Goal: Information Seeking & Learning: Learn about a topic

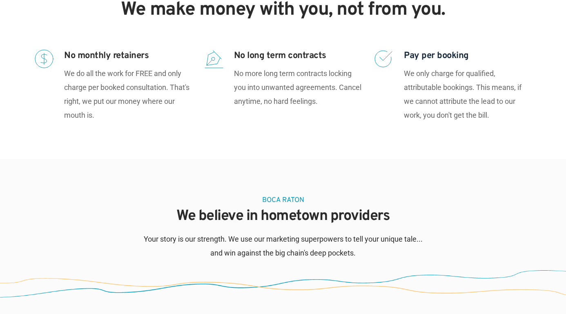
scroll to position [392, 0]
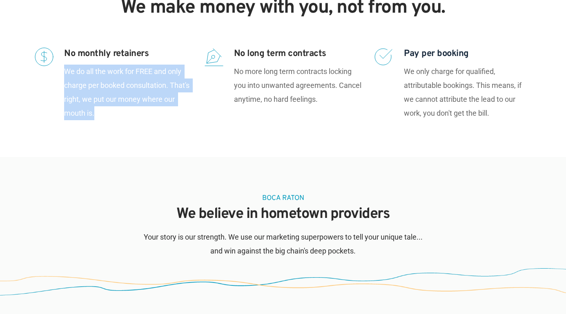
drag, startPoint x: 63, startPoint y: 70, endPoint x: 162, endPoint y: 115, distance: 108.8
click at [162, 115] on div "No monthly retainers We do all the work for FREE and only charge per booked con…" at bounding box center [112, 84] width 157 height 74
click at [162, 115] on p "We do all the work for FREE and only charge per booked consultation. That's rig…" at bounding box center [127, 93] width 127 height 56
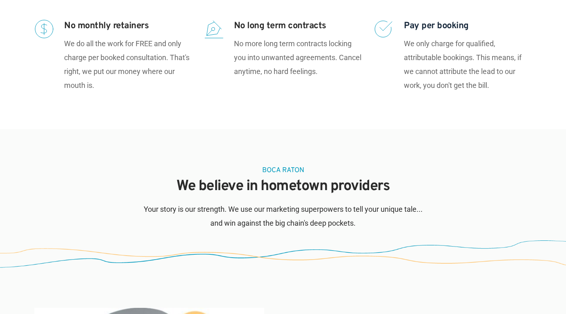
scroll to position [422, 0]
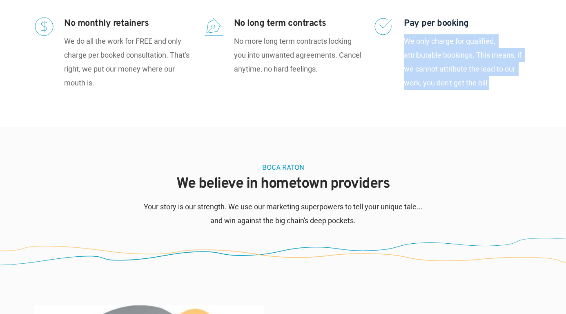
drag, startPoint x: 407, startPoint y: 40, endPoint x: 500, endPoint y: 88, distance: 104.7
click at [500, 88] on p "We only charge for qualified, attributable bookings. This means, if we cannot a…" at bounding box center [467, 62] width 127 height 56
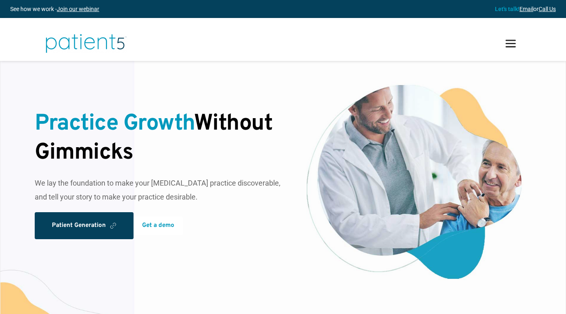
scroll to position [0, 0]
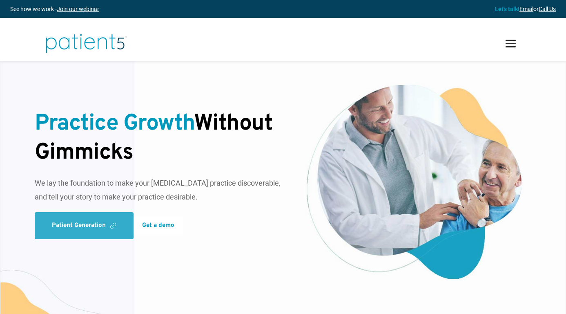
click at [108, 222] on link "Patient Generation" at bounding box center [84, 225] width 99 height 27
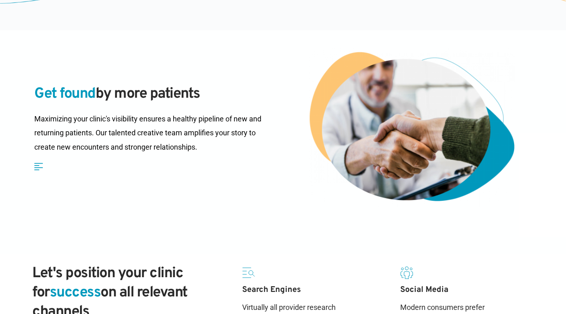
scroll to position [180, 0]
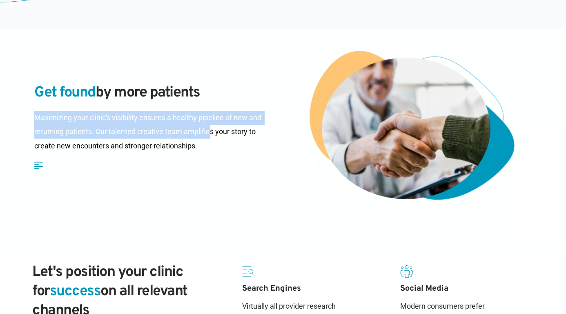
drag, startPoint x: 35, startPoint y: 118, endPoint x: 212, endPoint y: 134, distance: 177.6
click at [212, 134] on p "Maximizing your clinic's visibility ensures a healthy pipeline of new and retur…" at bounding box center [155, 132] width 243 height 42
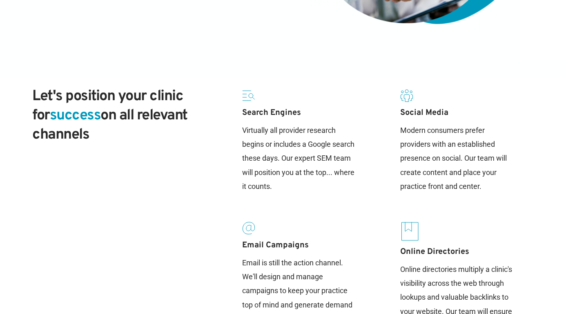
scroll to position [379, 0]
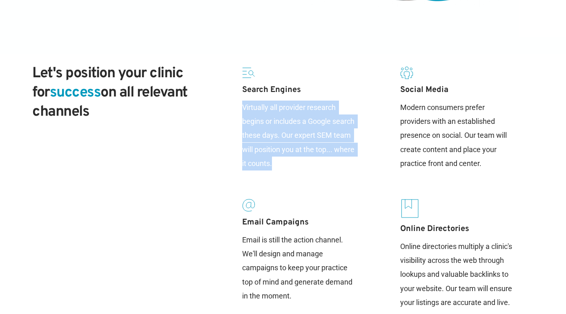
drag, startPoint x: 243, startPoint y: 106, endPoint x: 346, endPoint y: 167, distance: 119.3
click at [346, 167] on p "Virtually all provider research begins or includes a Google search these days. …" at bounding box center [299, 136] width 115 height 70
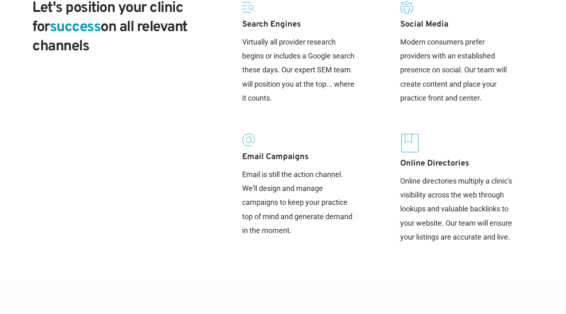
scroll to position [433, 0]
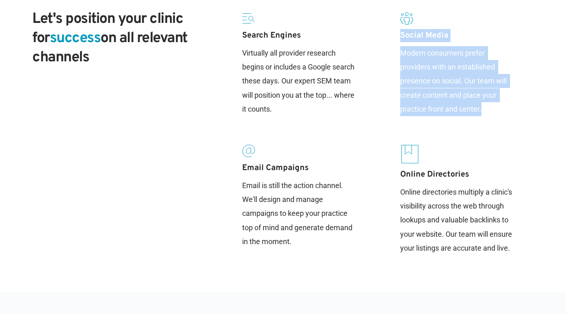
drag, startPoint x: 401, startPoint y: 34, endPoint x: 512, endPoint y: 106, distance: 131.8
click at [512, 106] on div "Social Media Modern consumers prefer providers with an established presence on …" at bounding box center [459, 134] width 158 height 253
click at [512, 106] on p "Modern consumers prefer providers with an established presence on social. Our t…" at bounding box center [457, 81] width 115 height 70
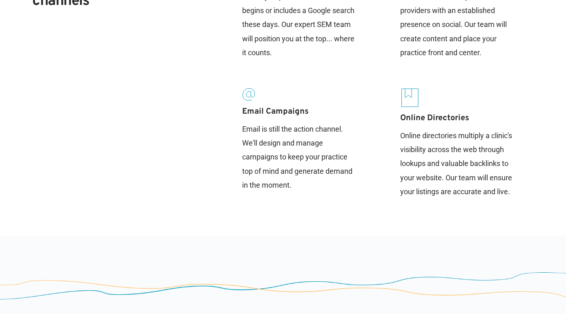
scroll to position [513, 0]
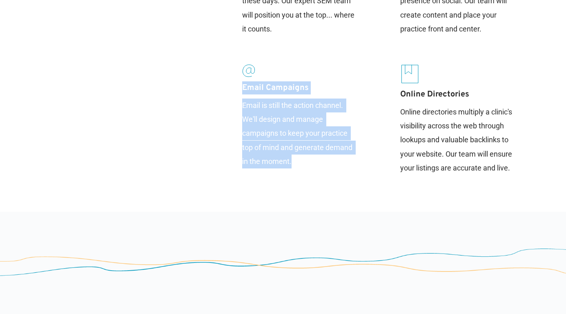
drag, startPoint x: 240, startPoint y: 83, endPoint x: 350, endPoint y: 164, distance: 135.9
click at [350, 164] on div "Search Engines Virtually all provider research begins or includes a Google sear…" at bounding box center [301, 54] width 158 height 253
click at [350, 164] on p "Email is still the action channel. We'll design and manage campaigns to keep yo…" at bounding box center [299, 133] width 115 height 70
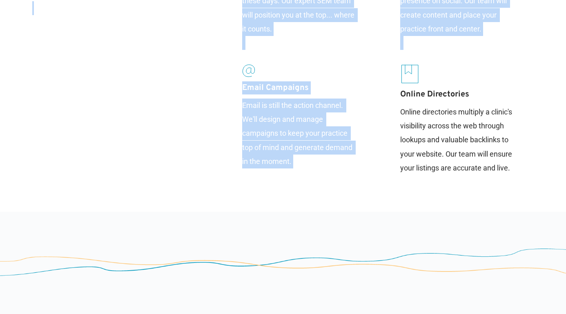
drag, startPoint x: 401, startPoint y: 93, endPoint x: 504, endPoint y: 188, distance: 139.6
click at [504, 188] on div "Let's position your clinic for success on all relevant channels Search Engines …" at bounding box center [283, 66] width 566 height 292
click at [504, 188] on div at bounding box center [283, 66] width 566 height 292
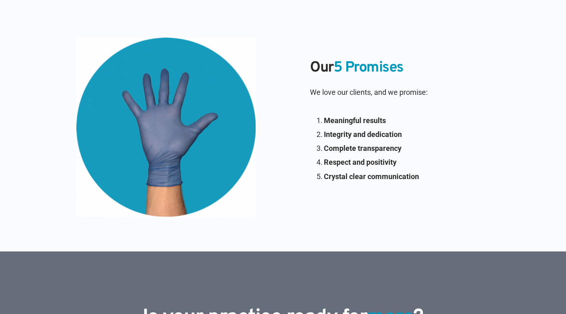
scroll to position [810, 0]
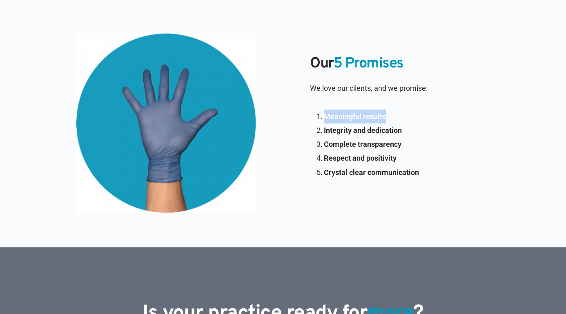
drag, startPoint x: 394, startPoint y: 116, endPoint x: 326, endPoint y: 114, distance: 67.8
click at [326, 114] on li "Meaningful results" at bounding box center [410, 116] width 173 height 14
drag, startPoint x: 411, startPoint y: 131, endPoint x: 324, endPoint y: 130, distance: 87.0
click at [324, 130] on li "Integrity and dedication" at bounding box center [410, 130] width 173 height 14
drag, startPoint x: 404, startPoint y: 146, endPoint x: 324, endPoint y: 145, distance: 80.1
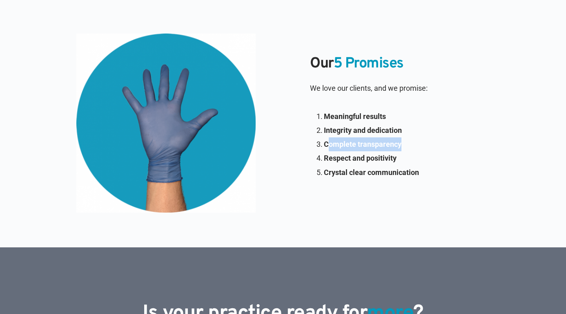
click at [324, 145] on li "Complete transparency" at bounding box center [410, 144] width 173 height 14
click at [384, 156] on strong "Respect and positivity" at bounding box center [360, 158] width 73 height 9
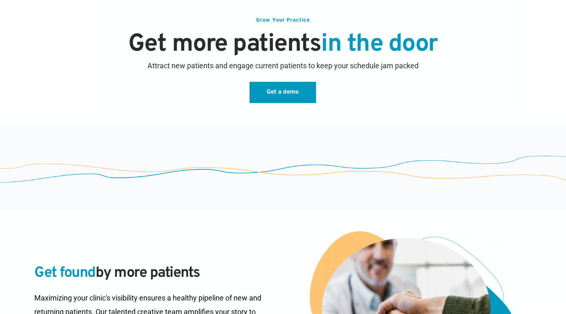
scroll to position [0, 0]
drag, startPoint x: 246, startPoint y: 18, endPoint x: 340, endPoint y: 20, distance: 93.2
click at [340, 20] on h1 "Grow Your Practice" at bounding box center [282, 20] width 509 height 8
